Goal: Find contact information: Find contact information

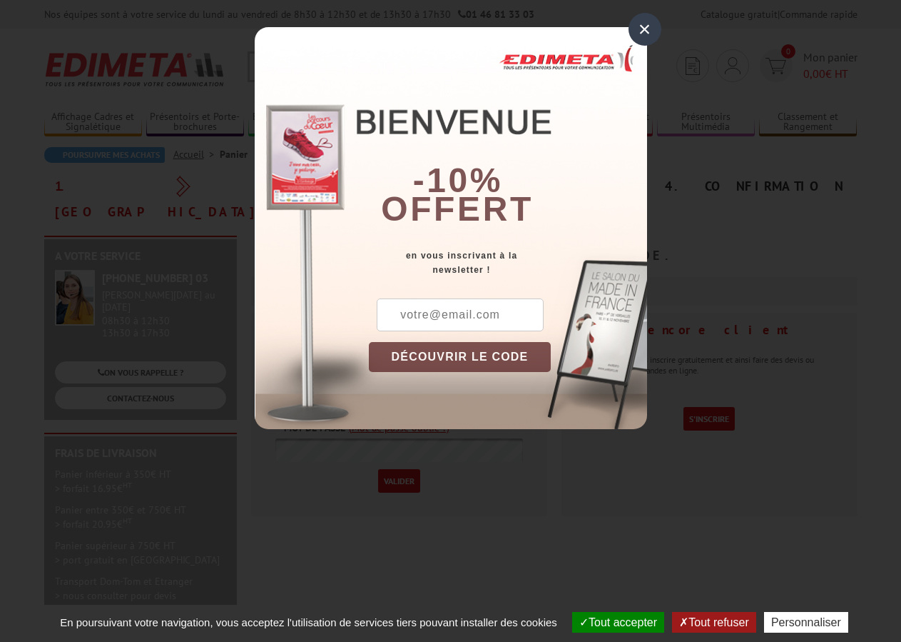
click at [644, 34] on div "×" at bounding box center [645, 29] width 33 height 33
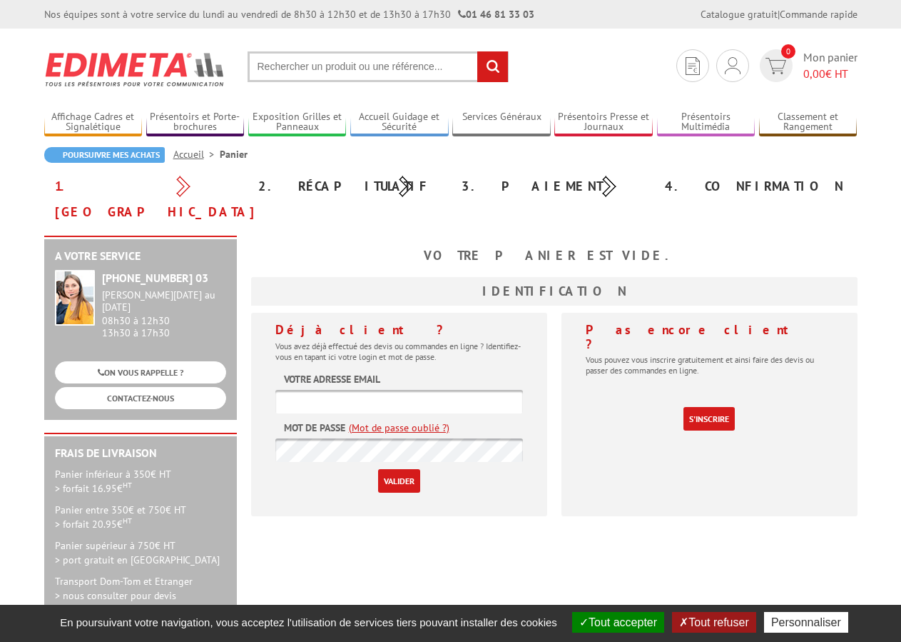
click at [267, 65] on input "text" at bounding box center [378, 66] width 261 height 31
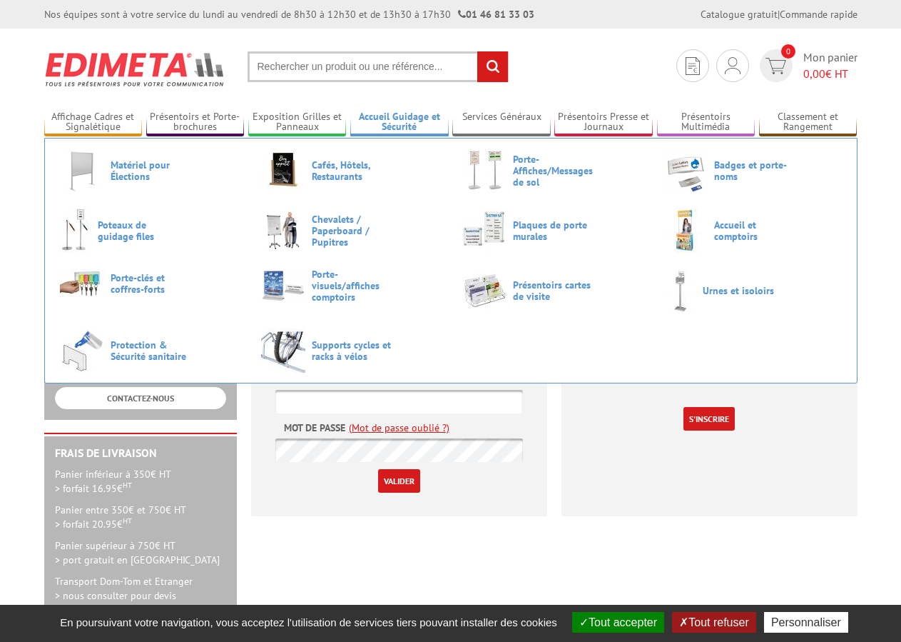
click at [423, 129] on link "Accueil Guidage et Sécurité" at bounding box center [399, 123] width 98 height 24
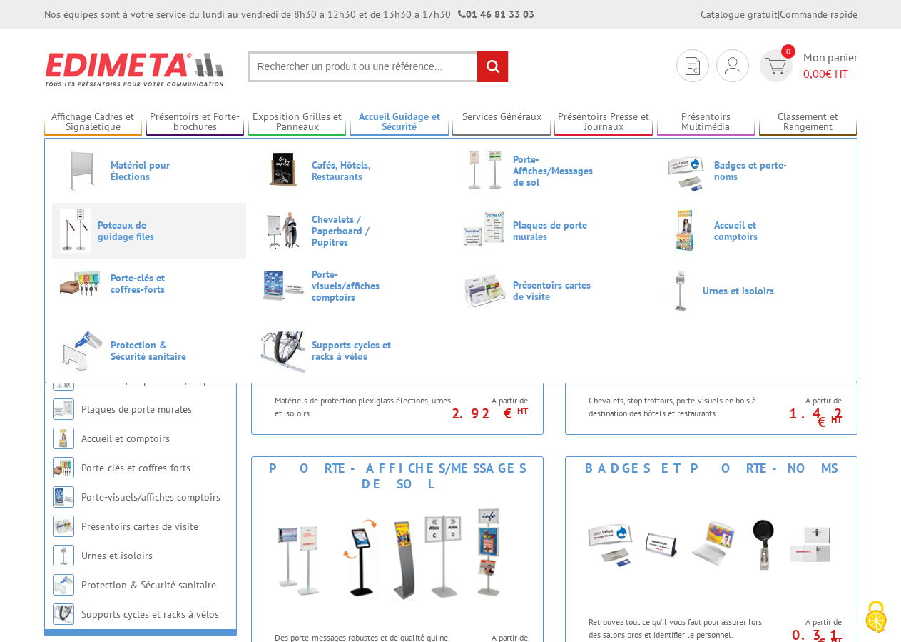
click at [108, 231] on span "Poteaux de guidage files" at bounding box center [141, 230] width 86 height 23
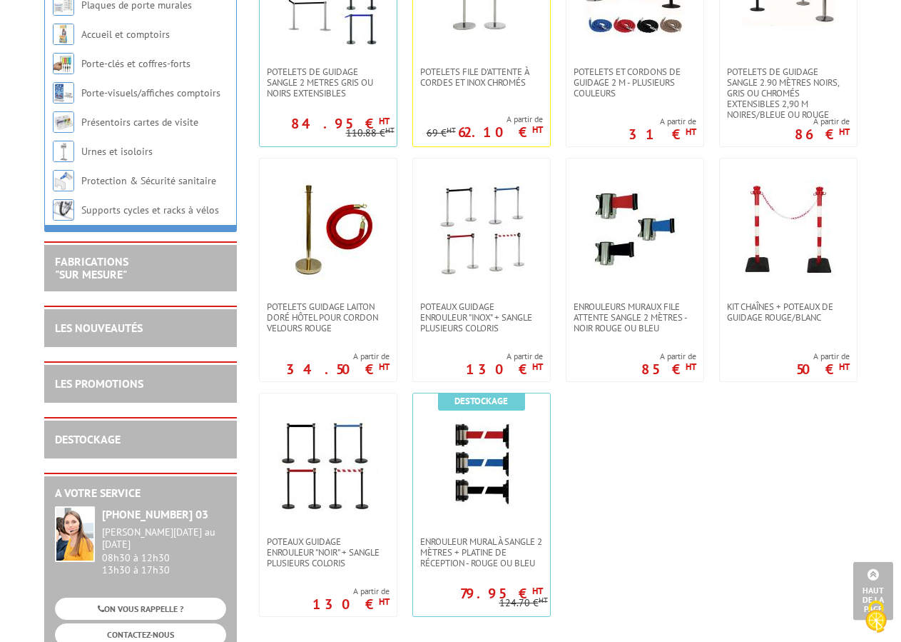
scroll to position [437, 0]
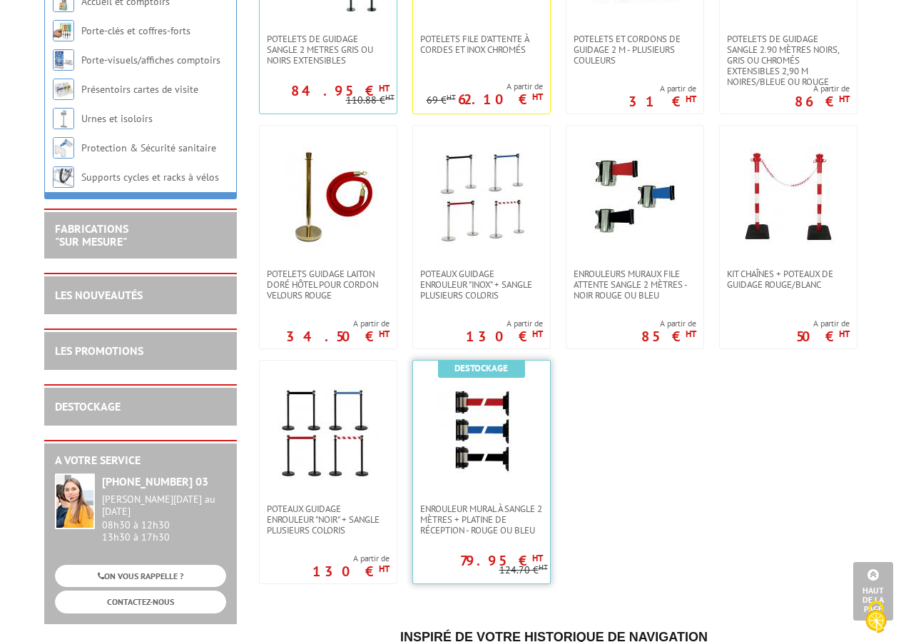
click at [500, 406] on img at bounding box center [482, 432] width 100 height 100
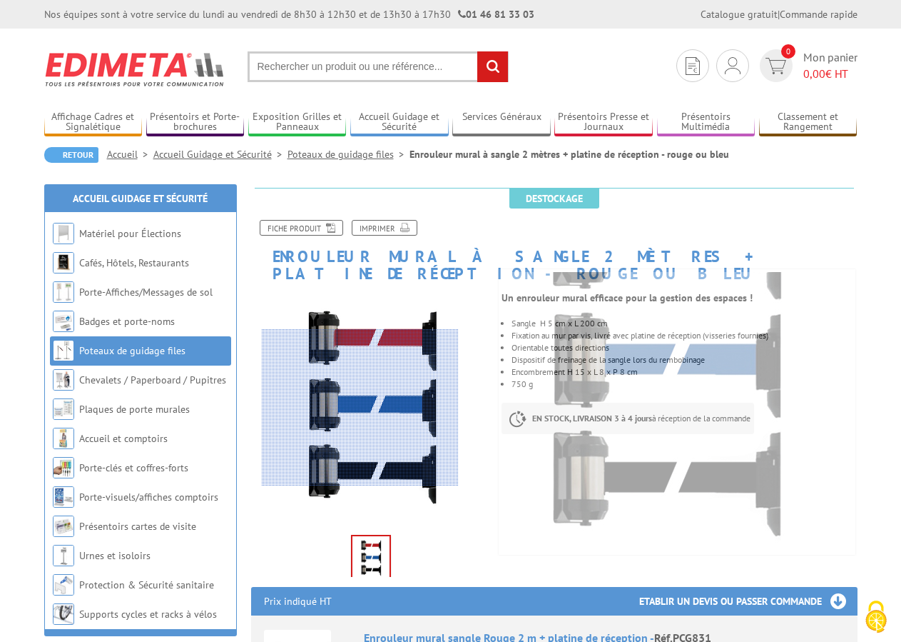
click at [348, 393] on div at bounding box center [360, 407] width 197 height 157
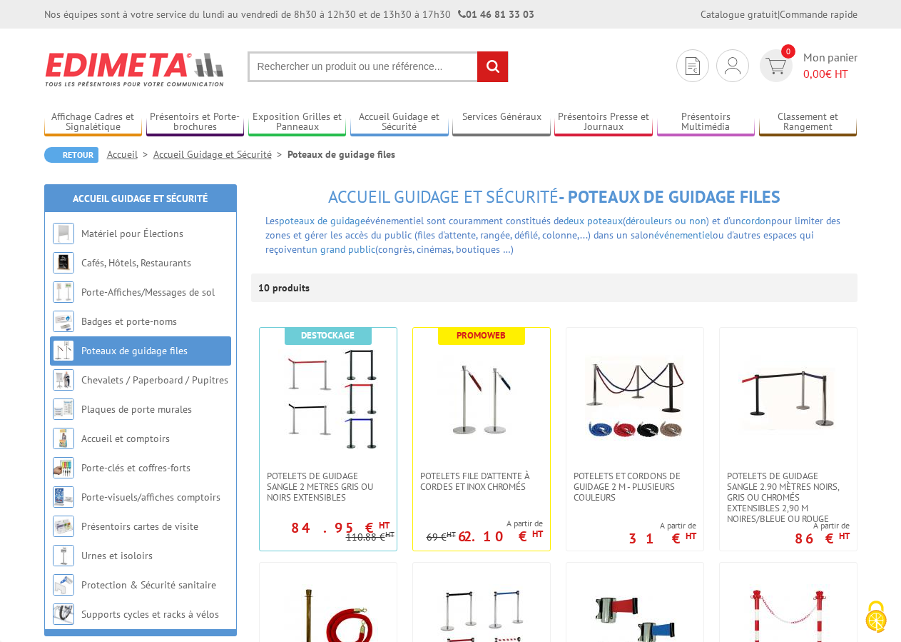
scroll to position [437, 0]
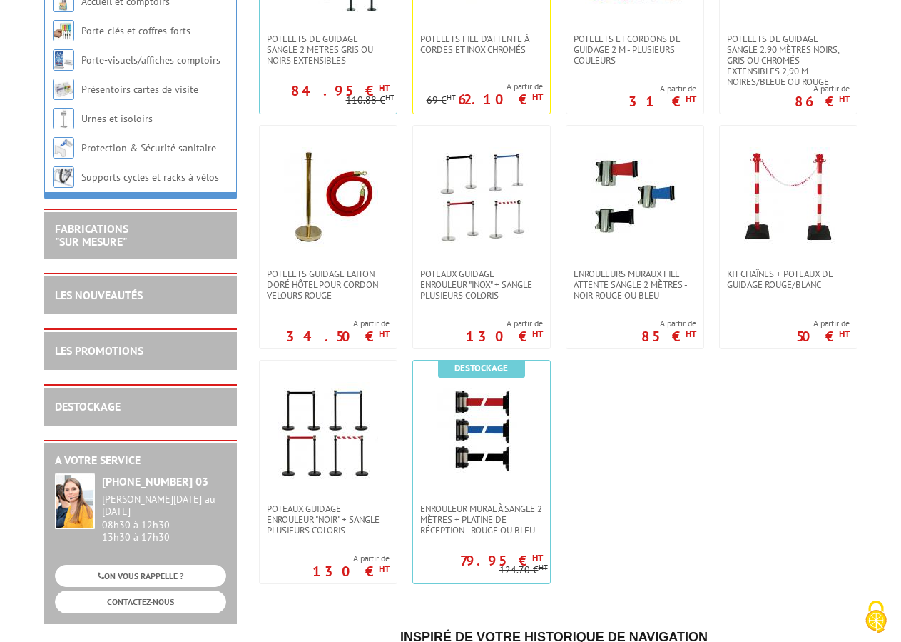
click at [601, 406] on ul "Destockage POTELETS DE GUIDAGE SANGLE 2 METRES GRIS OU NOIRS EXTENSIBLEs 84.95 …" at bounding box center [554, 237] width 607 height 708
click at [642, 228] on img at bounding box center [635, 197] width 100 height 100
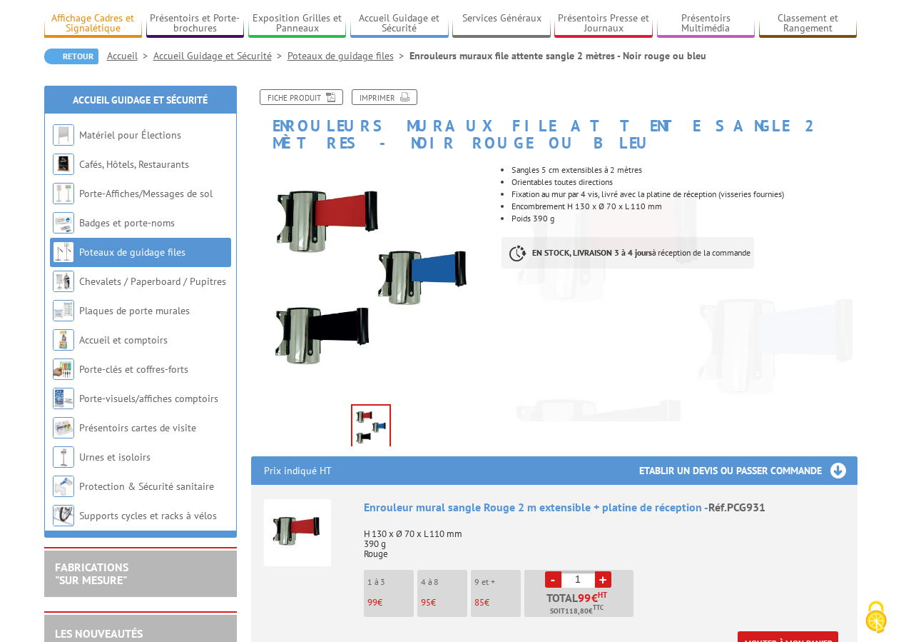
scroll to position [73, 0]
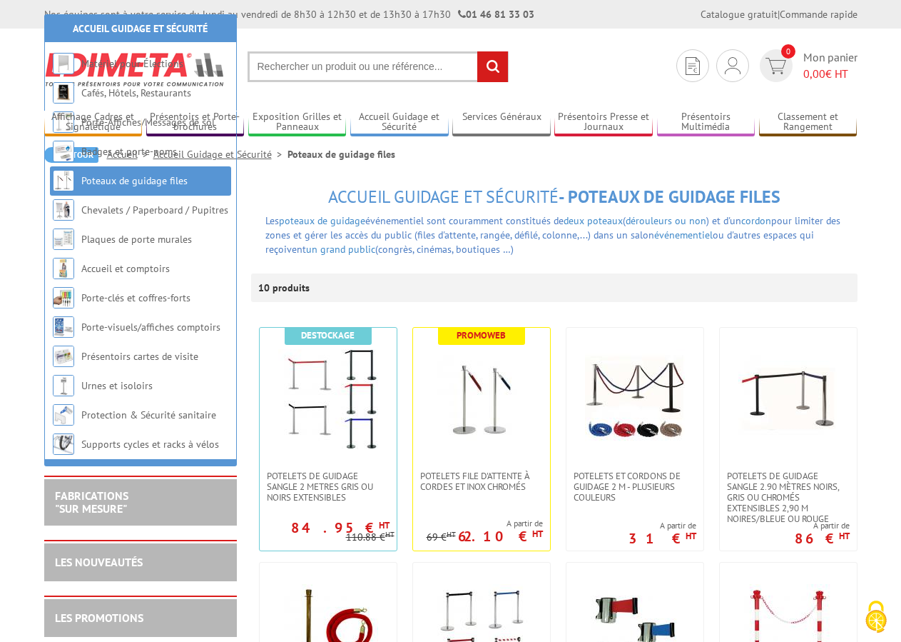
scroll to position [73, 0]
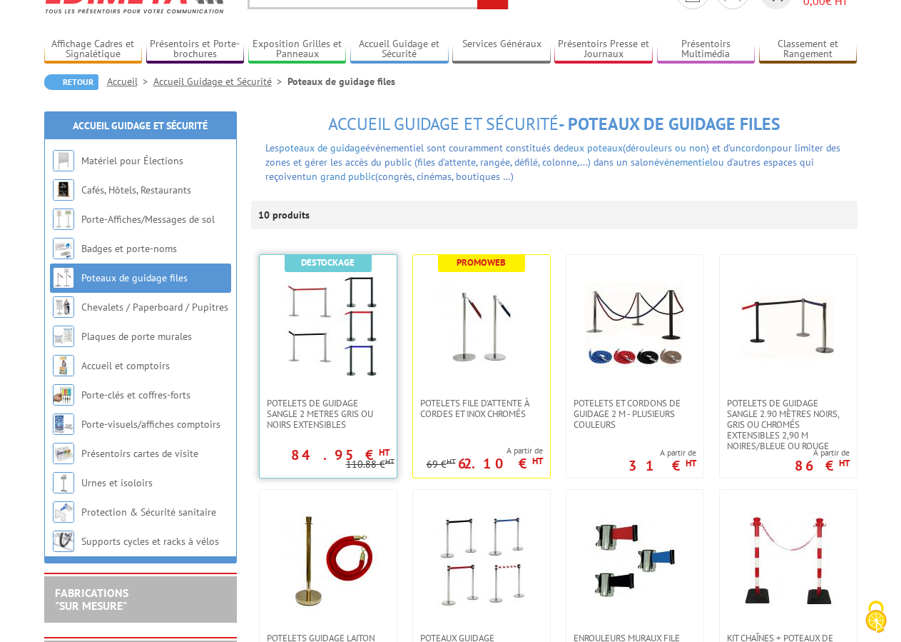
click at [318, 297] on img at bounding box center [328, 326] width 100 height 100
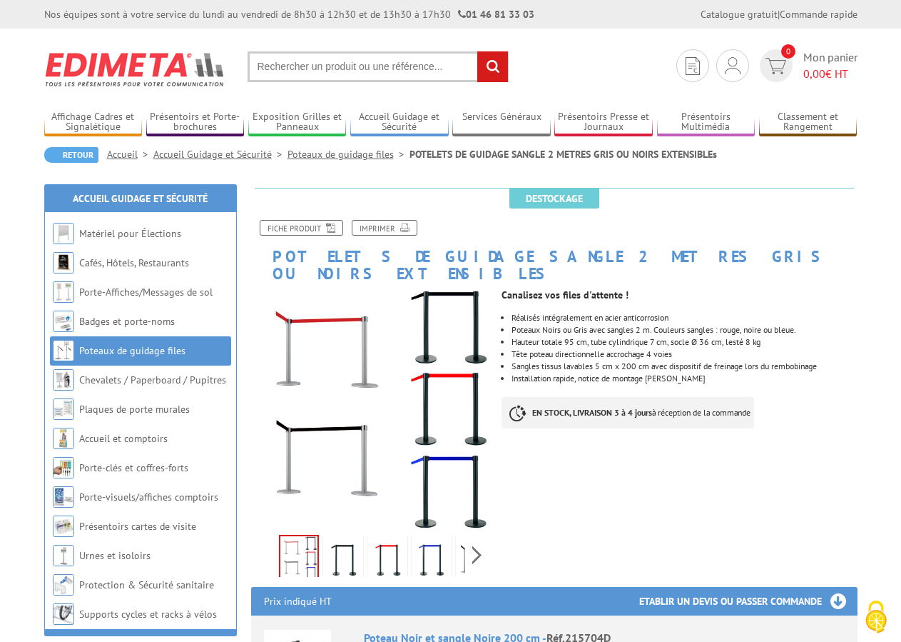
click at [730, 71] on img at bounding box center [733, 65] width 16 height 17
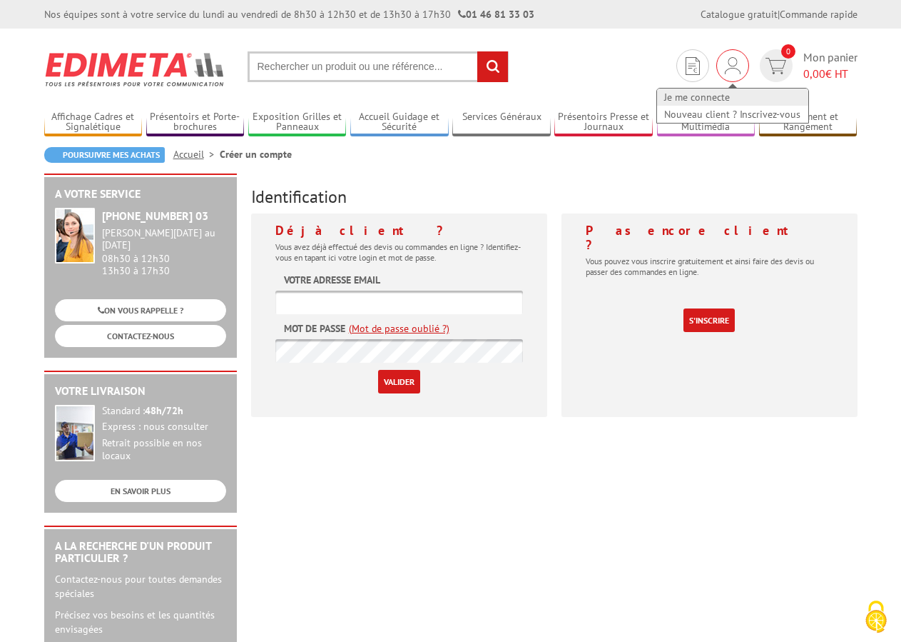
click at [690, 94] on link "Je me connecte" at bounding box center [732, 97] width 151 height 17
click at [307, 305] on input "text" at bounding box center [400, 303] width 248 height 24
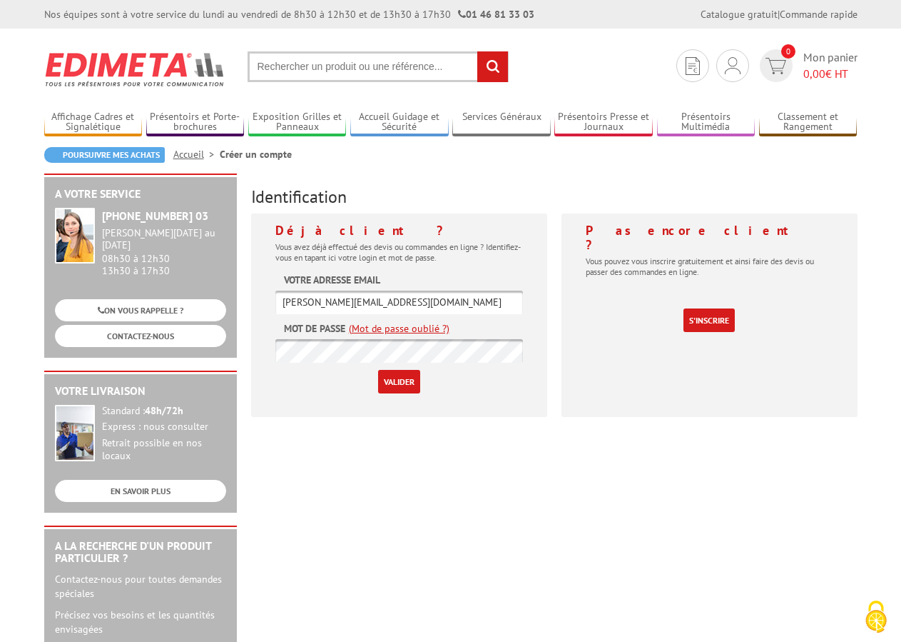
type input "m.lecann@laposte.net"
click at [403, 379] on input "Valider" at bounding box center [399, 382] width 42 height 24
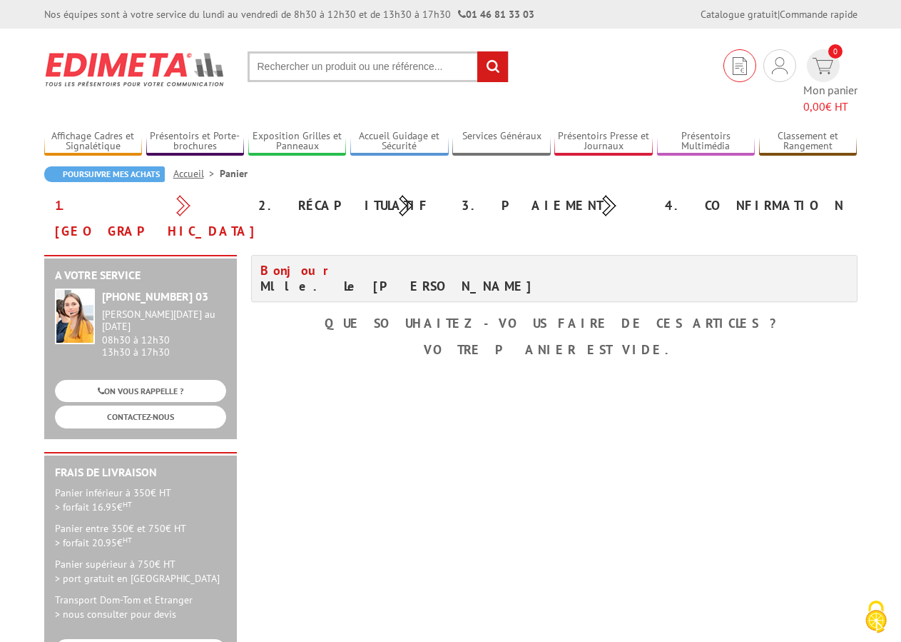
click at [733, 71] on img at bounding box center [740, 66] width 14 height 18
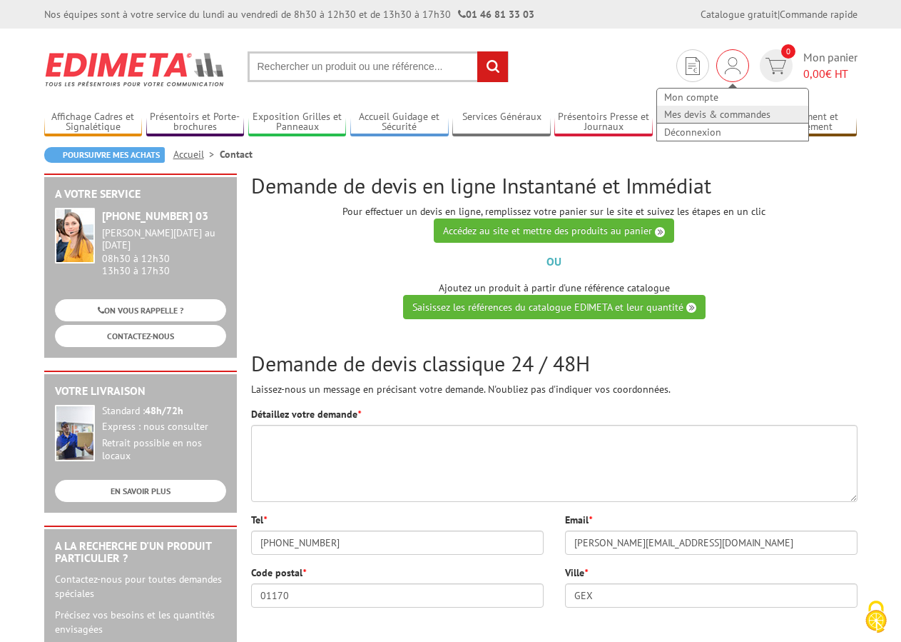
click at [707, 118] on link "Mes devis & commandes" at bounding box center [732, 114] width 151 height 17
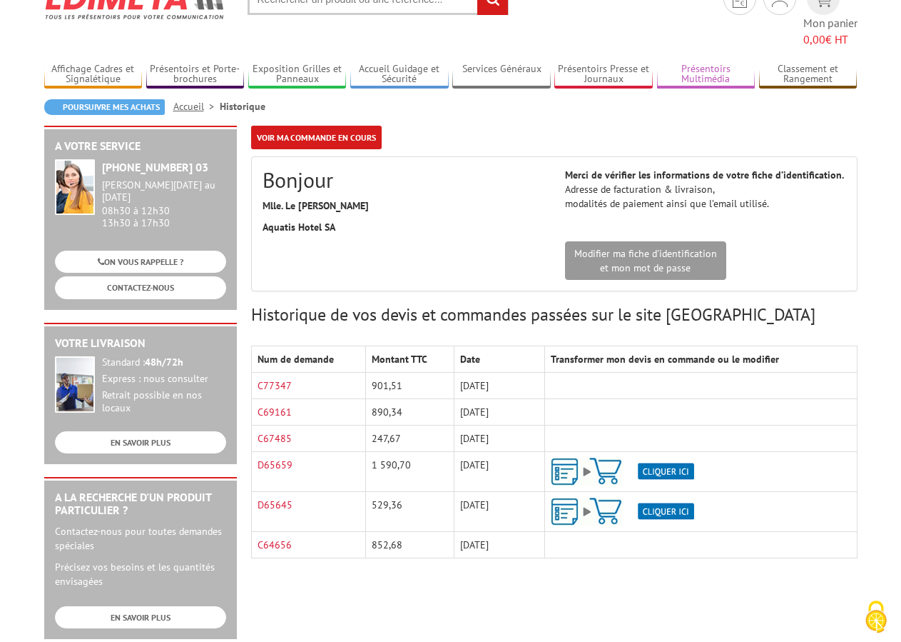
scroll to position [146, 0]
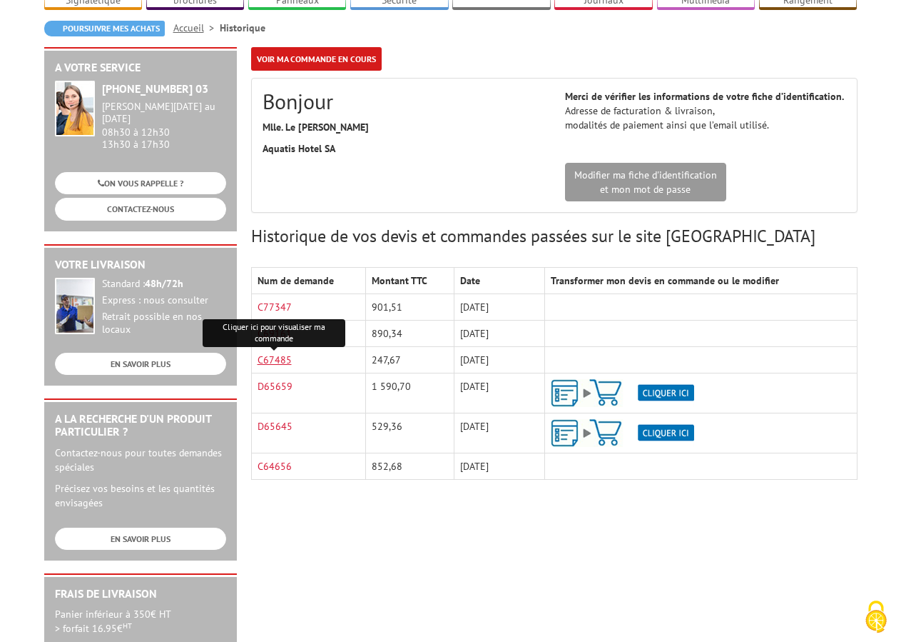
click at [278, 353] on link "C67485" at bounding box center [275, 359] width 34 height 13
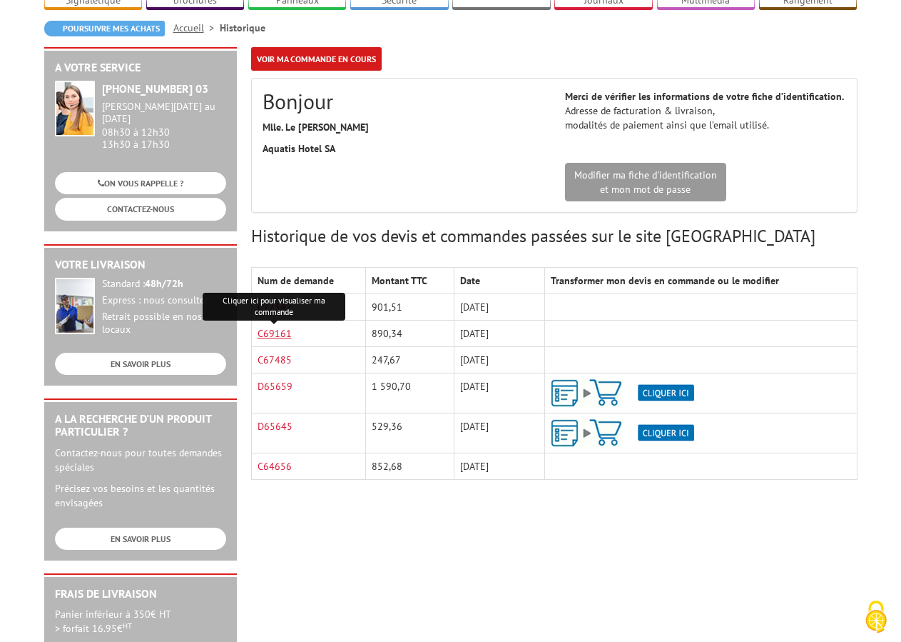
click at [278, 327] on link "C69161" at bounding box center [275, 333] width 34 height 13
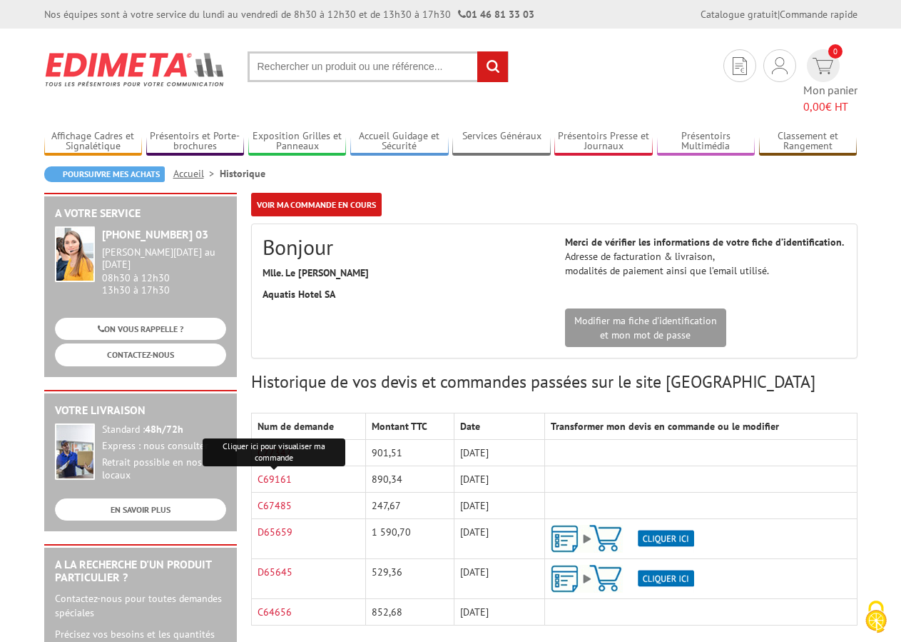
click at [320, 37] on section "Mon compte Mes devis & commandes Déconnexion 0 Mon panier 0,00 € HT rechercher" at bounding box center [451, 72] width 814 height 86
click at [324, 66] on input "text" at bounding box center [378, 66] width 261 height 31
paste input "215704D"
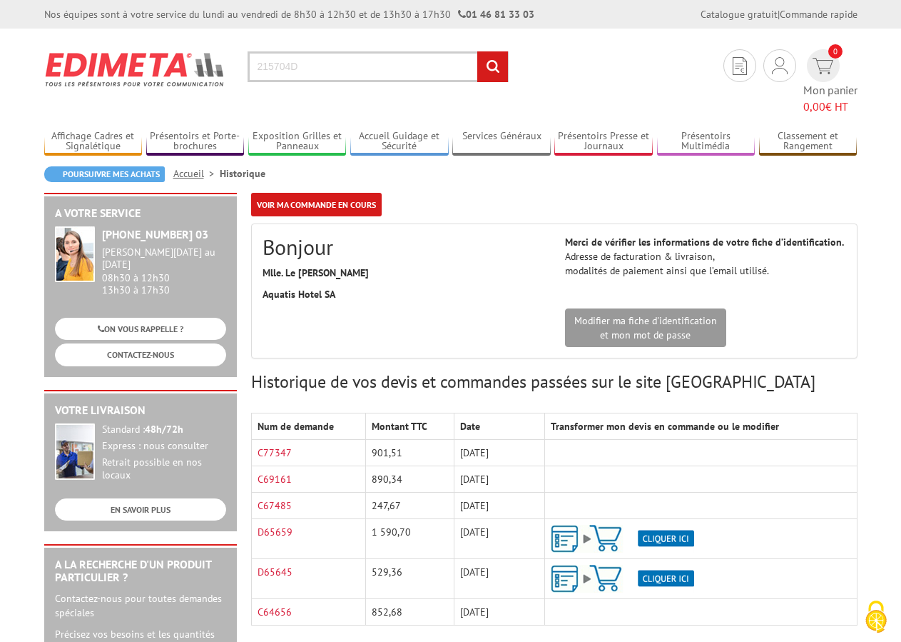
type input "215704D"
click at [478, 51] on input "rechercher" at bounding box center [493, 66] width 31 height 31
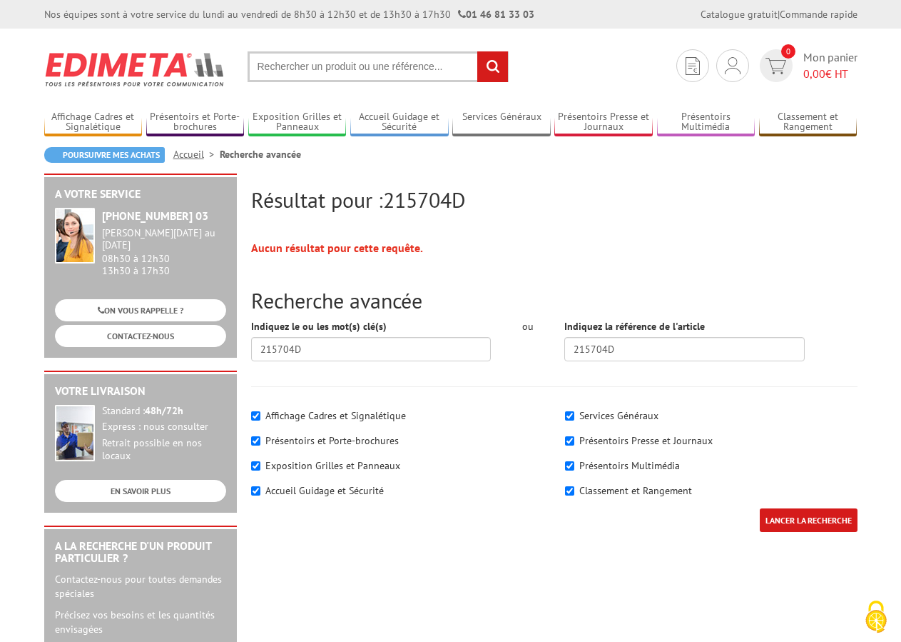
click at [324, 66] on input "text" at bounding box center [378, 66] width 261 height 31
click at [146, 328] on link "CONTACTEZ-NOUS" at bounding box center [140, 336] width 171 height 22
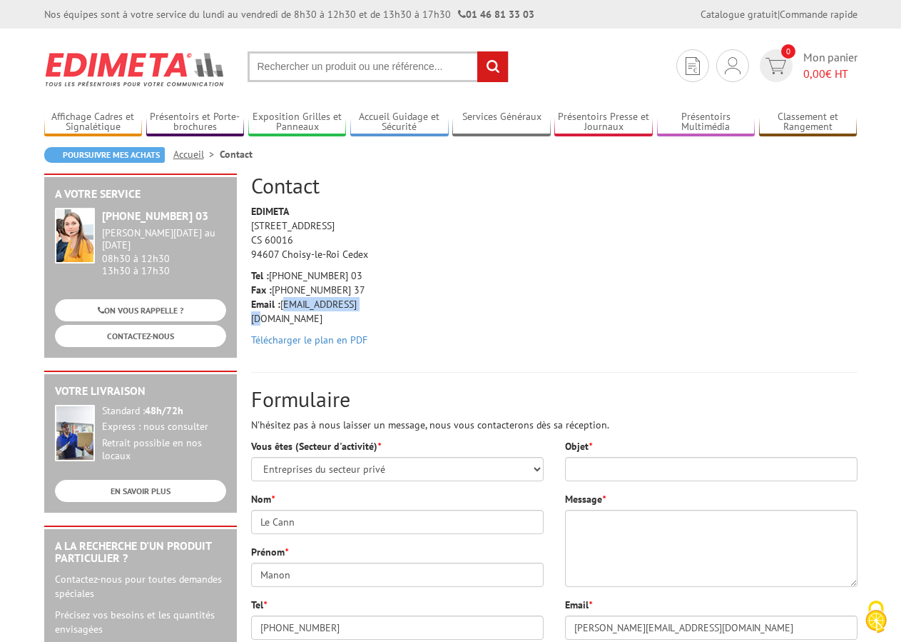
drag, startPoint x: 355, startPoint y: 306, endPoint x: 282, endPoint y: 308, distance: 72.8
click at [282, 308] on p "Tel : +33 (0)1 46 81 33 03 Fax : +33 (0)1 45 73 24 37 Email : info@edimeta.fr" at bounding box center [319, 296] width 136 height 57
copy p "info@edimeta.fr"
